Goal: Task Accomplishment & Management: Use online tool/utility

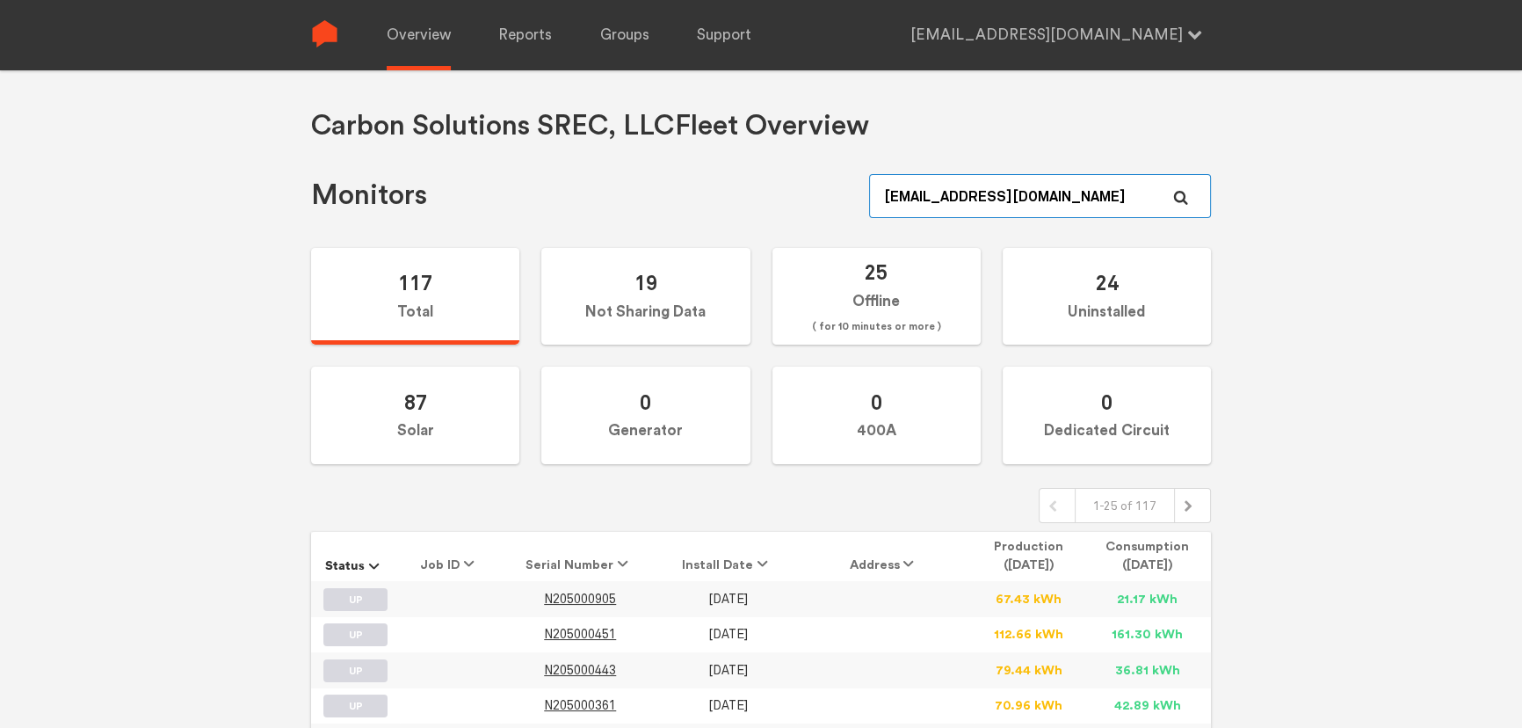
click at [971, 207] on input "[EMAIL_ADDRESS][DOMAIN_NAME]" at bounding box center [1040, 196] width 342 height 44
paste input "N306000418"
type input "N306000418"
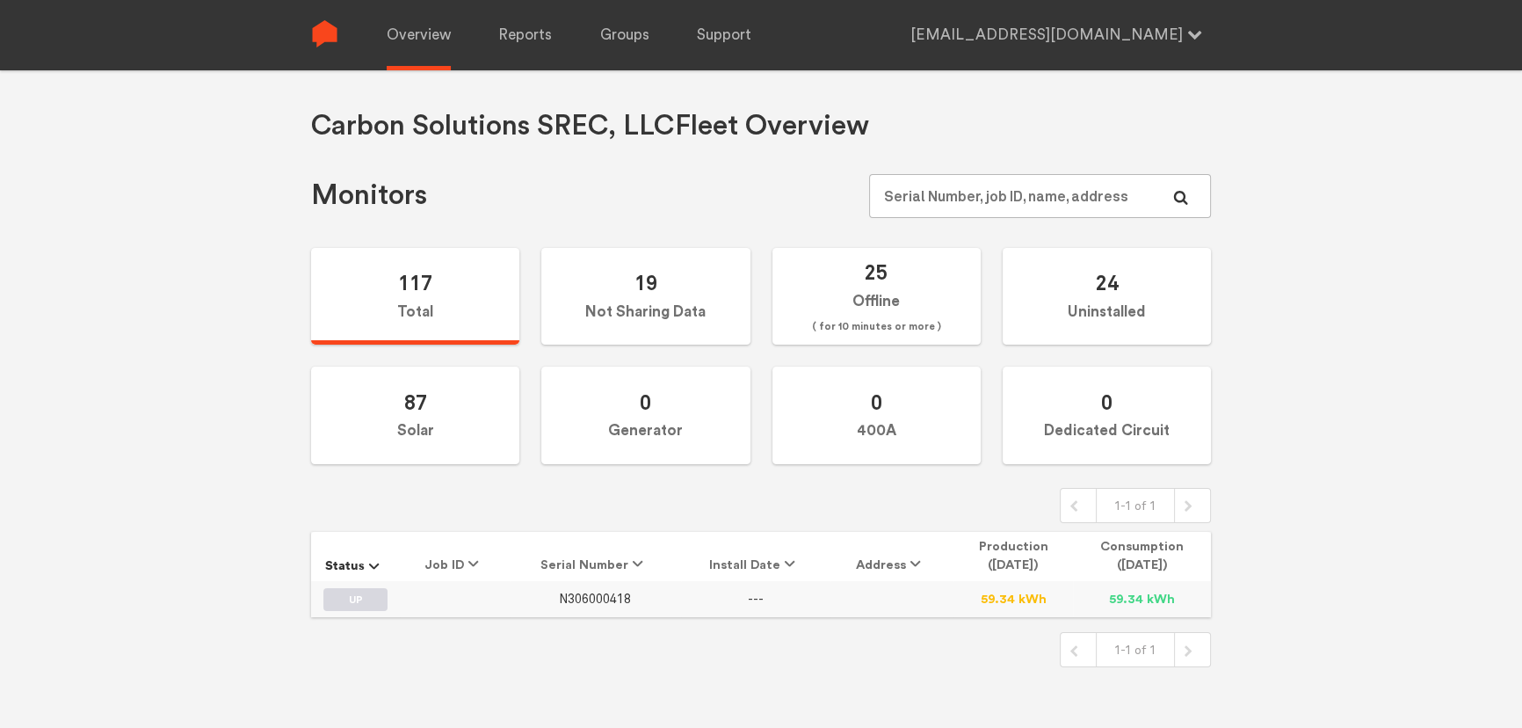
click at [574, 598] on span "N306000418" at bounding box center [595, 598] width 72 height 15
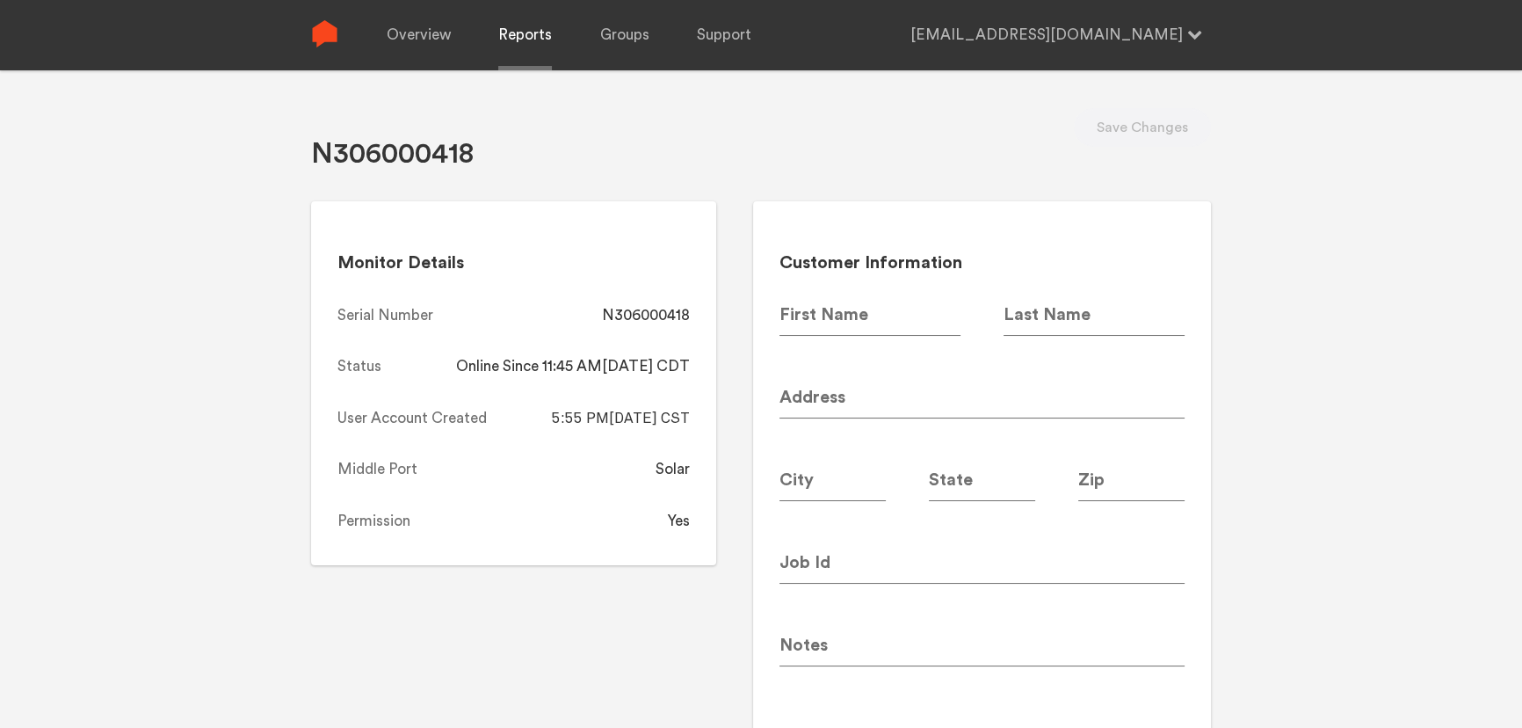
click at [527, 35] on link "Reports" at bounding box center [525, 35] width 54 height 70
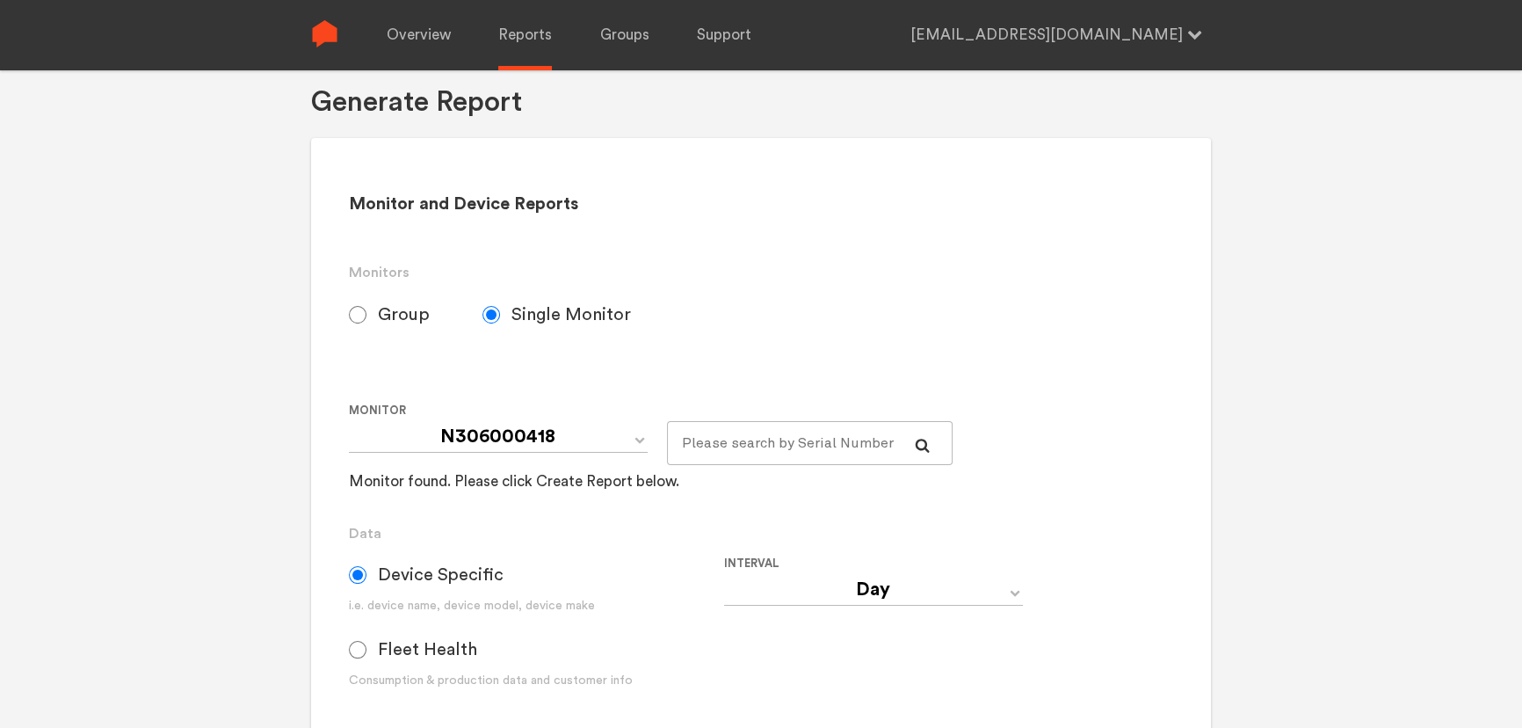
scroll to position [79, 0]
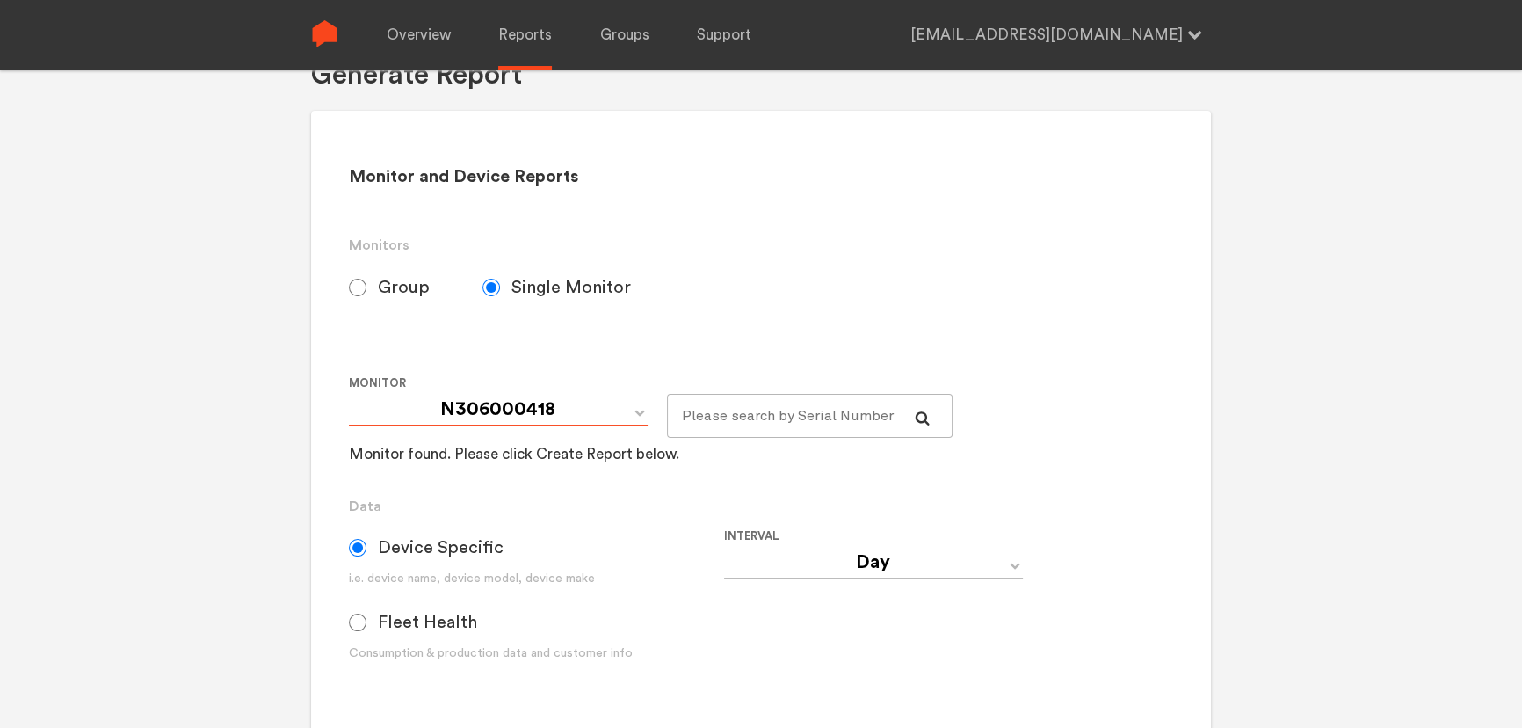
click at [610, 410] on select "N306000418" at bounding box center [498, 410] width 299 height 32
click at [349, 394] on select "N306000418" at bounding box center [498, 410] width 299 height 32
click at [527, 47] on link "Reports" at bounding box center [525, 35] width 54 height 70
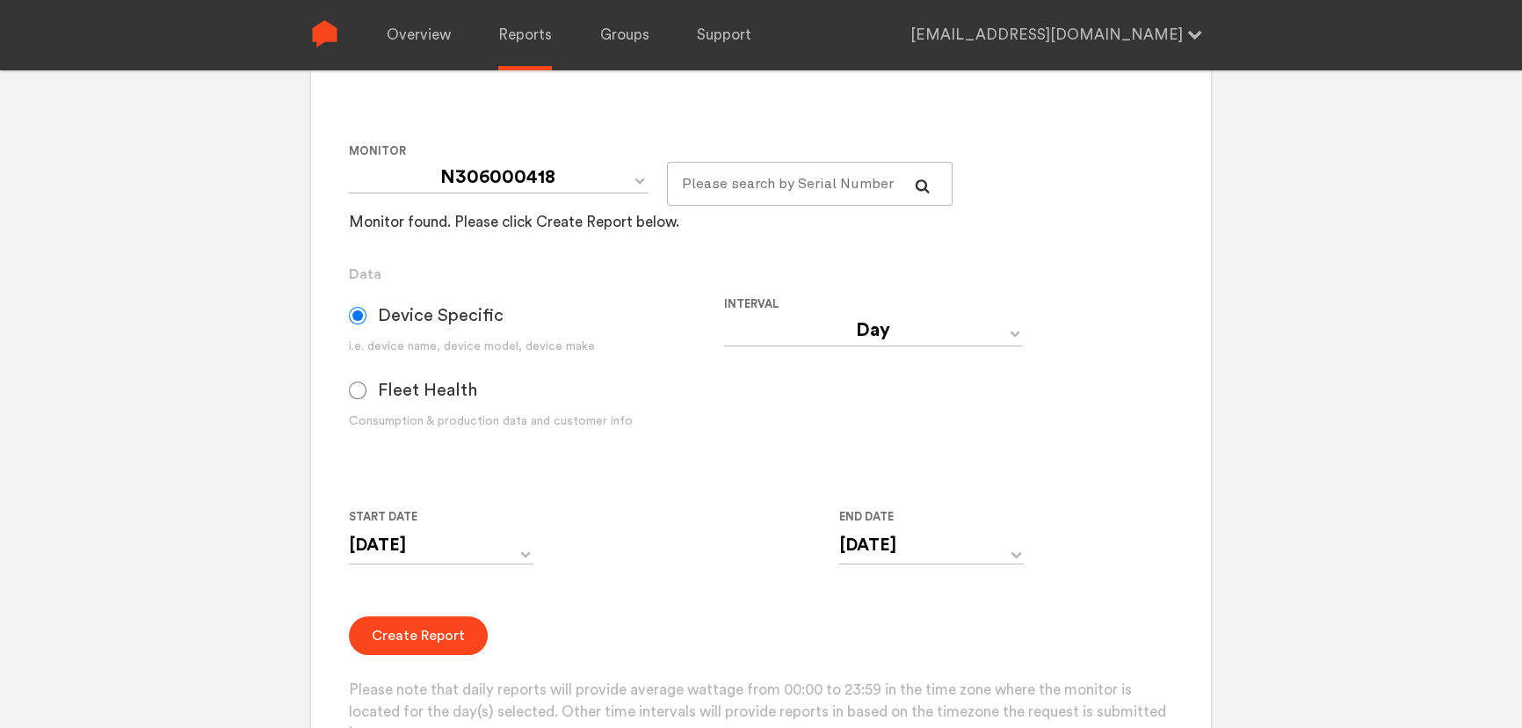
scroll to position [559, 0]
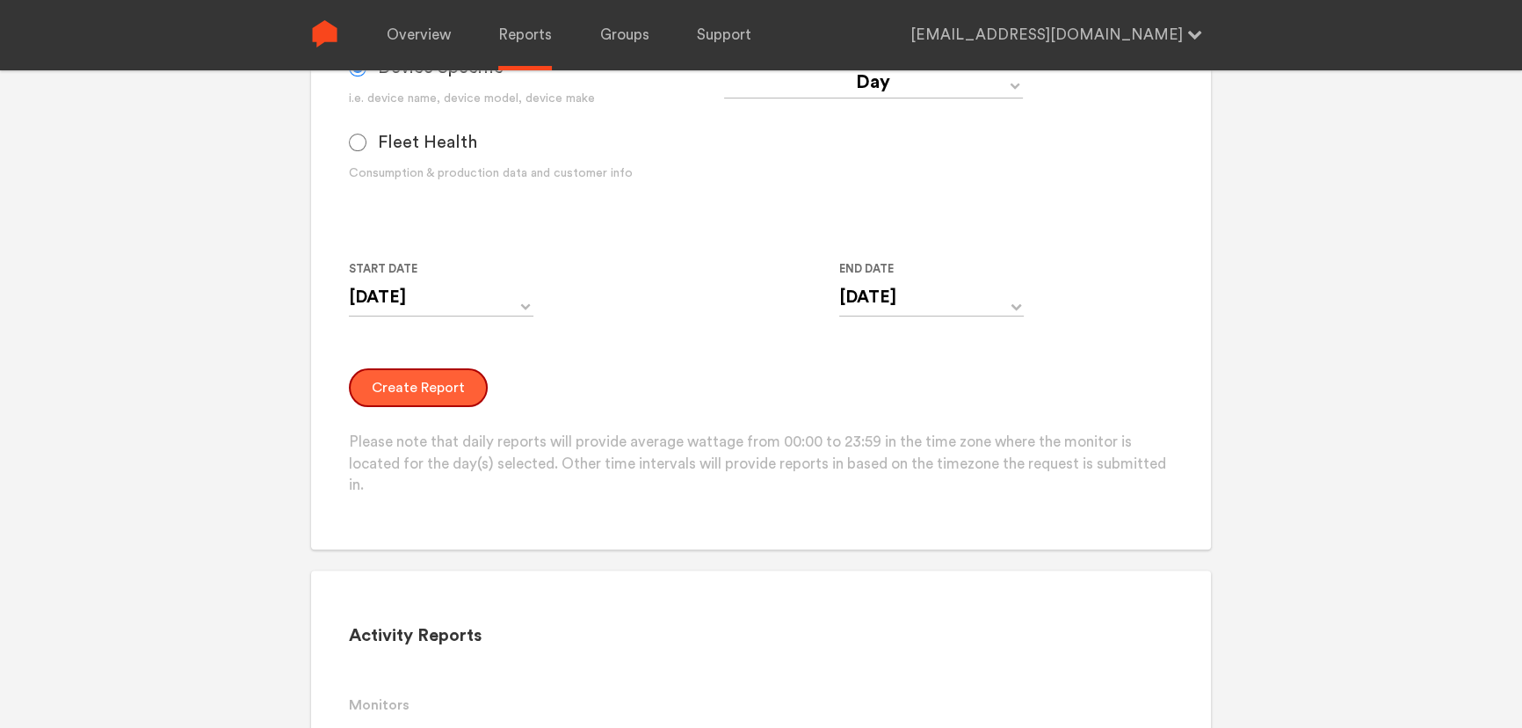
click at [418, 401] on button "Create Report" at bounding box center [418, 387] width 139 height 39
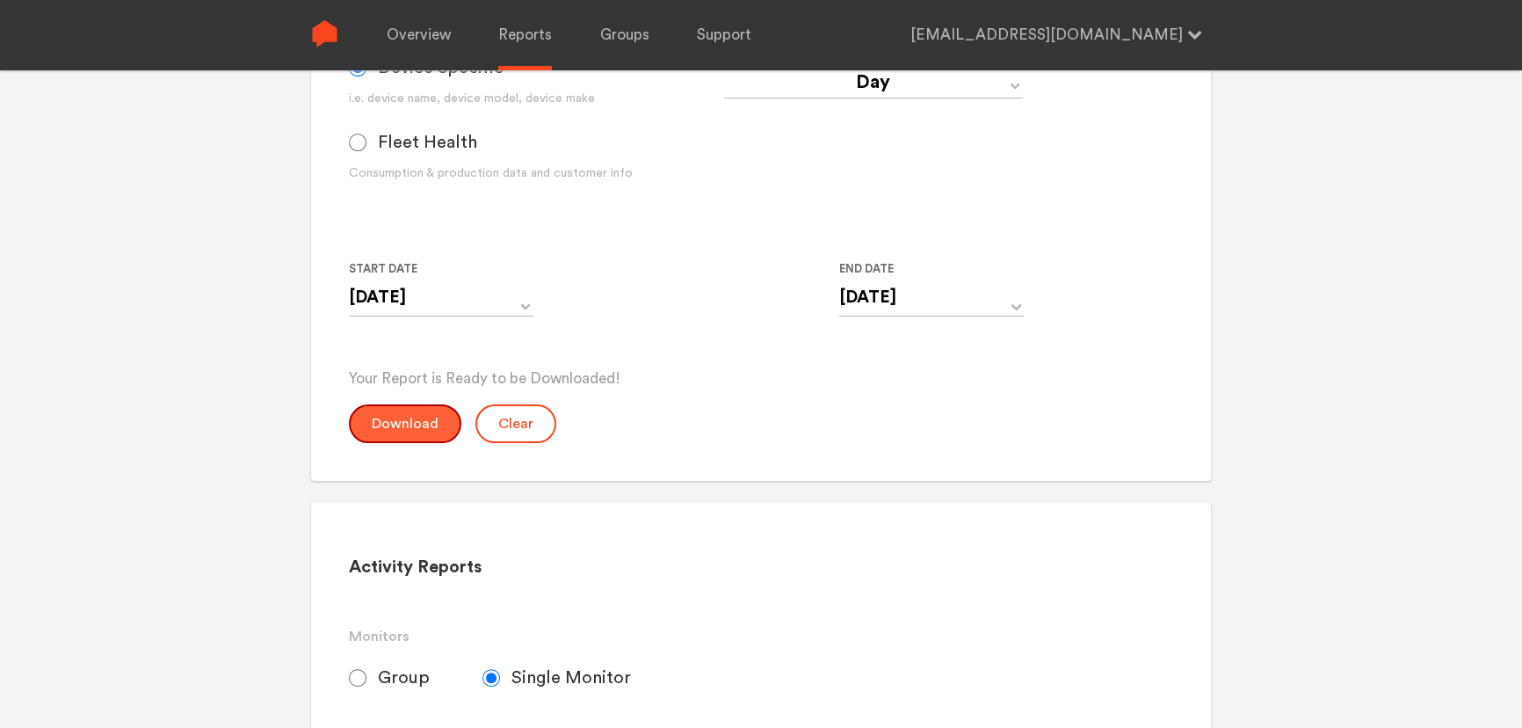
click at [417, 427] on button "Download" at bounding box center [405, 423] width 112 height 39
